Goal: Task Accomplishment & Management: Manage account settings

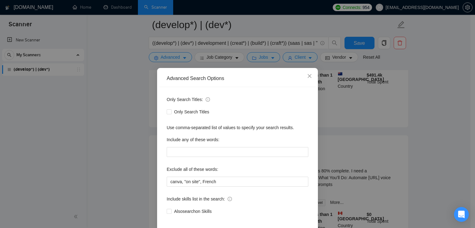
scroll to position [29, 0]
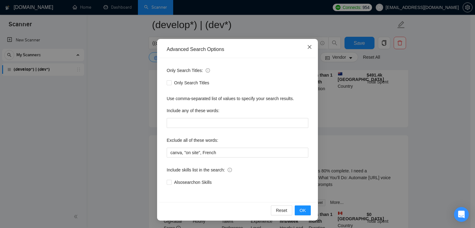
click at [310, 45] on span "Close" at bounding box center [309, 47] width 17 height 17
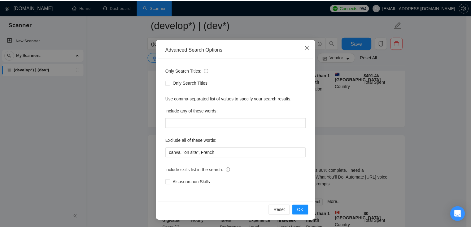
scroll to position [0, 0]
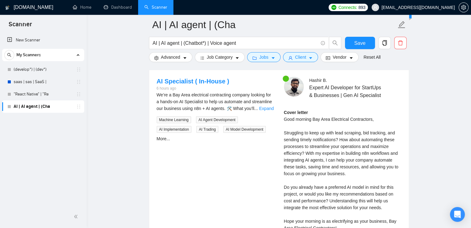
scroll to position [1510, 0]
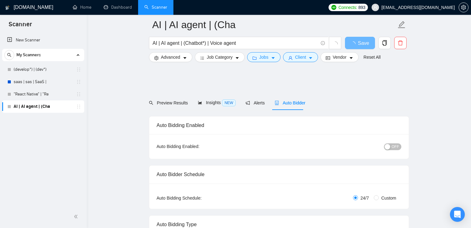
scroll to position [1431, 0]
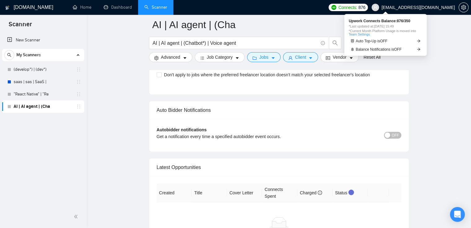
click at [357, 8] on span "Connects:" at bounding box center [347, 7] width 19 height 7
click at [411, 49] on link "Balance Notifications is OFF" at bounding box center [385, 49] width 74 height 6
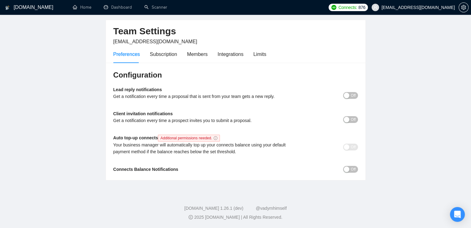
scroll to position [21, 0]
click at [352, 94] on span "Off" at bounding box center [352, 95] width 5 height 7
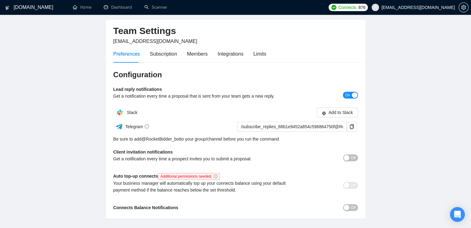
click at [352, 94] on div "button" at bounding box center [354, 95] width 6 height 6
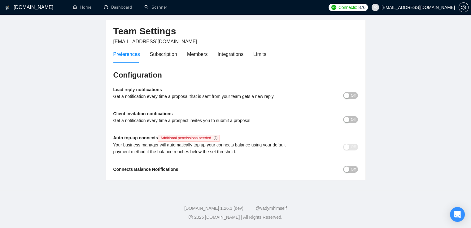
scroll to position [0, 0]
